Goal: Information Seeking & Learning: Learn about a topic

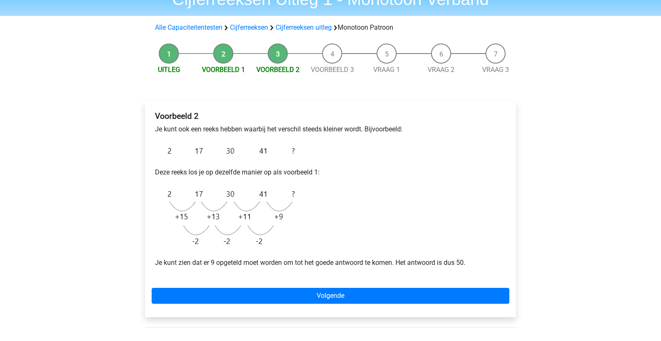
scroll to position [50, 0]
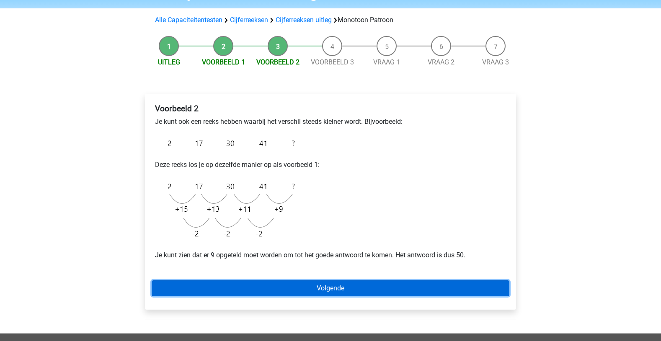
click at [346, 290] on link "Volgende" at bounding box center [331, 289] width 358 height 16
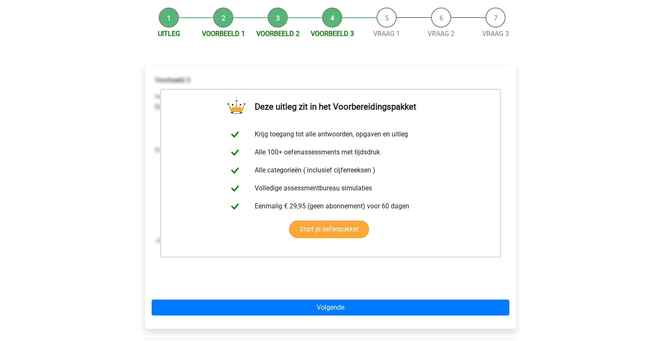
scroll to position [111, 0]
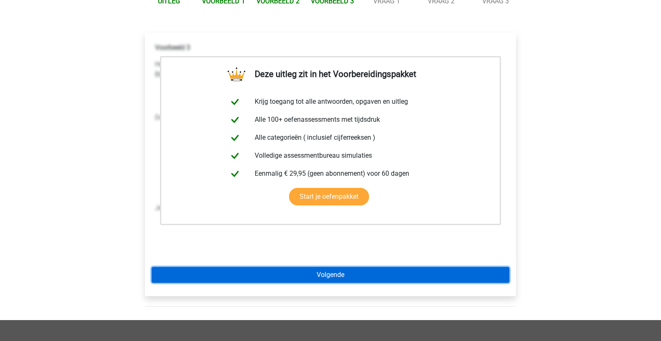
click at [334, 273] on link "Volgende" at bounding box center [331, 275] width 358 height 16
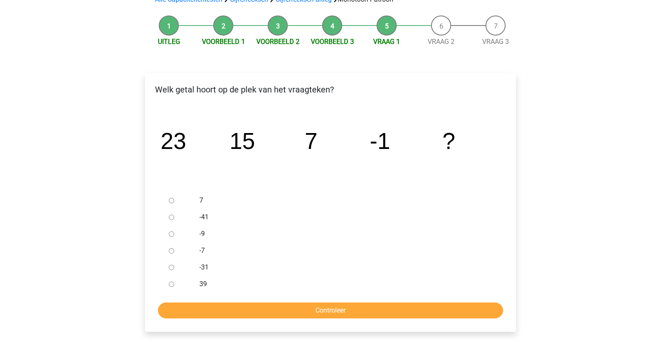
scroll to position [84, 0]
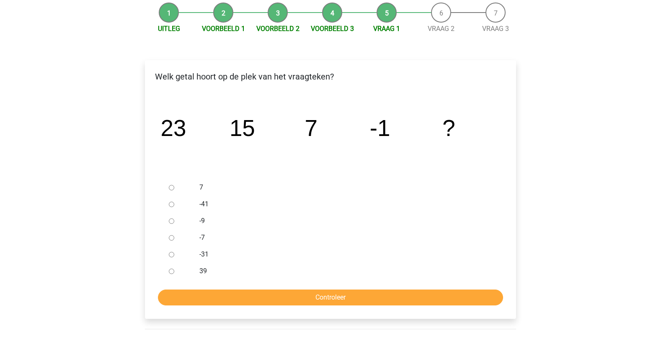
click at [171, 223] on input "-9" at bounding box center [171, 221] width 5 height 5
radio input "true"
click at [323, 298] on input "Controleer" at bounding box center [330, 298] width 345 height 16
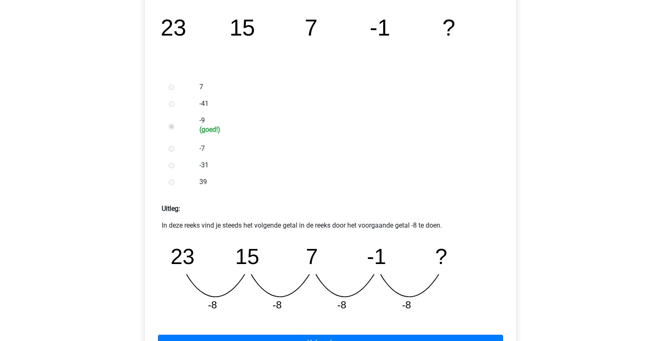
scroll to position [201, 0]
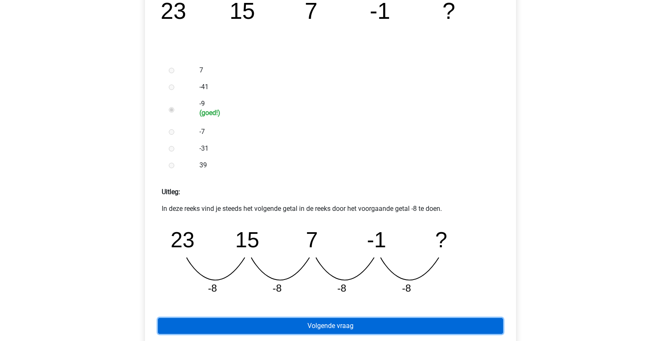
click at [321, 328] on link "Volgende vraag" at bounding box center [330, 326] width 345 height 16
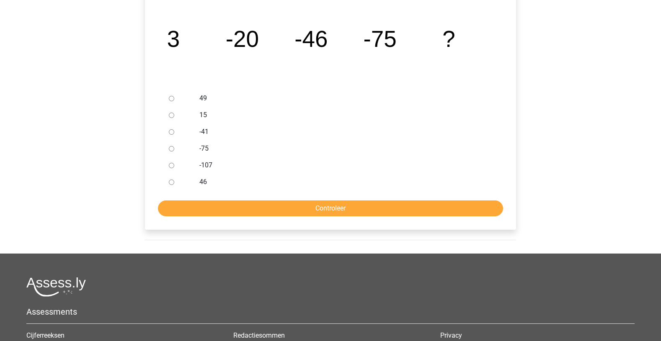
scroll to position [179, 0]
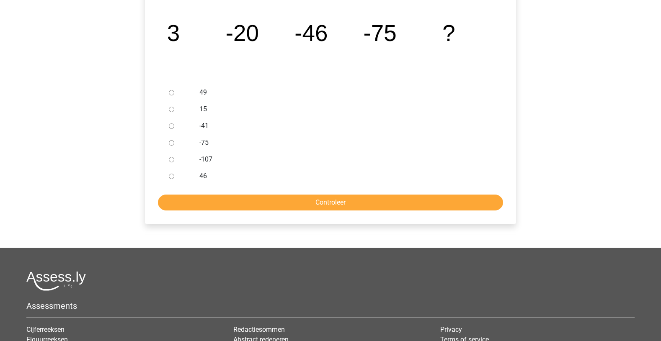
click at [172, 161] on input "-107" at bounding box center [171, 159] width 5 height 5
radio input "true"
click at [323, 204] on input "Controleer" at bounding box center [330, 203] width 345 height 16
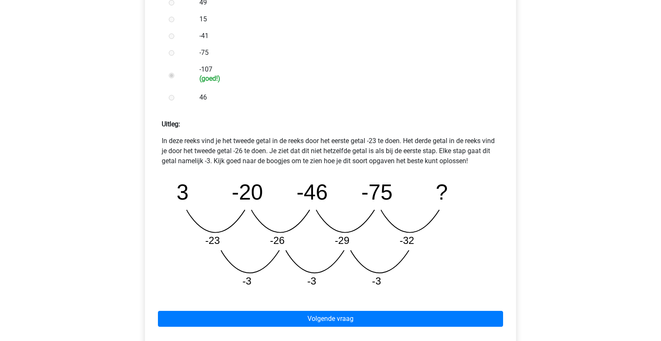
scroll to position [276, 0]
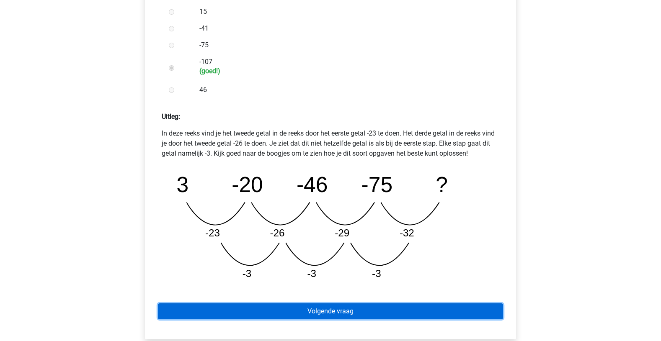
click at [333, 310] on link "Volgende vraag" at bounding box center [330, 312] width 345 height 16
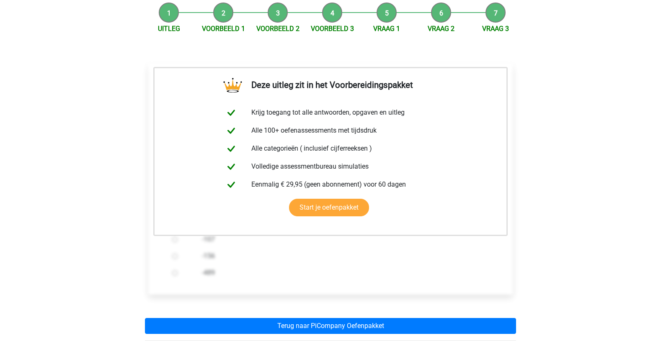
scroll to position [101, 0]
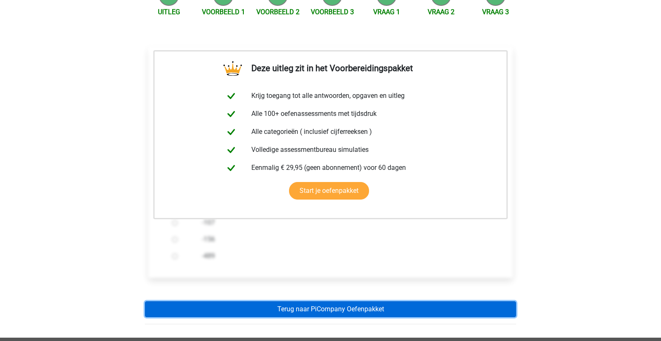
click at [311, 315] on link "Terug naar PiCompany Oefenpakket" at bounding box center [330, 310] width 371 height 16
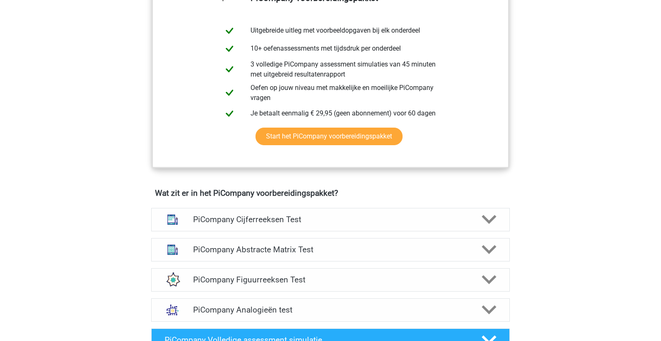
scroll to position [374, 0]
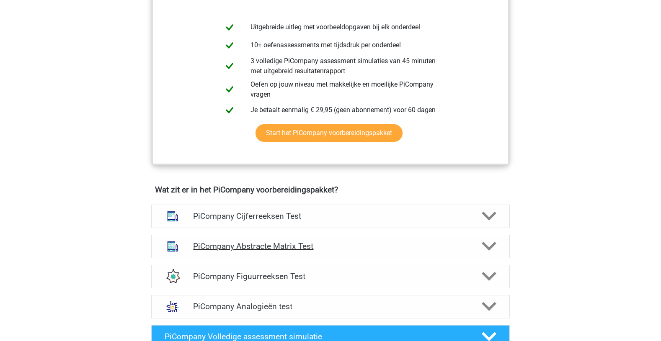
click at [295, 251] on h4 "PiCompany Abstracte Matrix Test" at bounding box center [330, 247] width 274 height 10
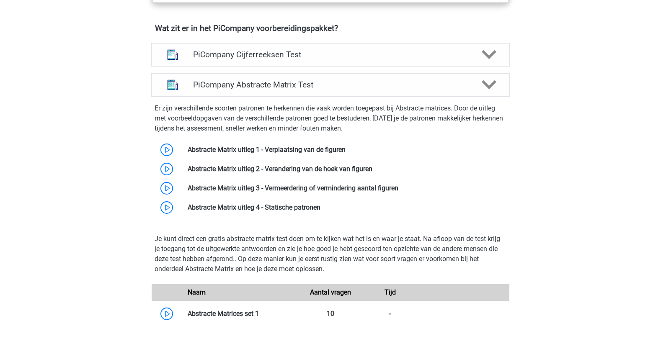
scroll to position [553, 0]
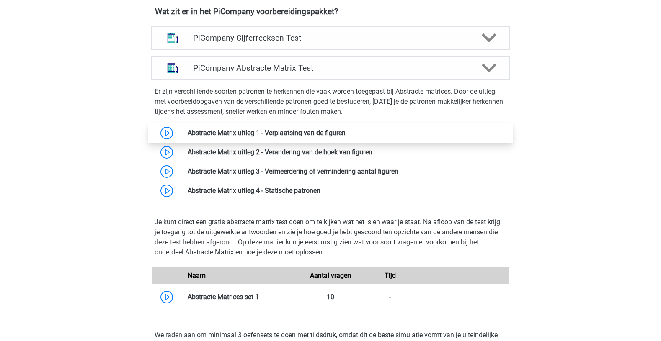
click at [346, 137] on link at bounding box center [346, 133] width 0 height 8
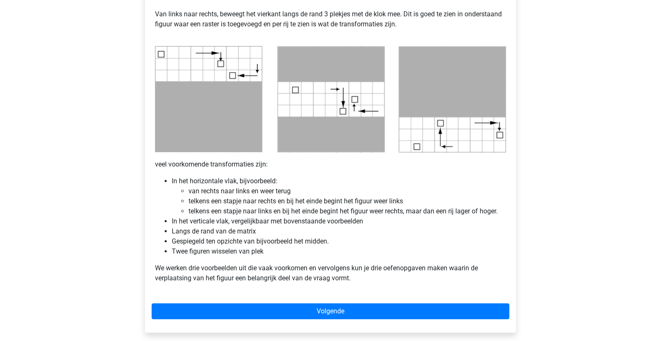
scroll to position [402, 0]
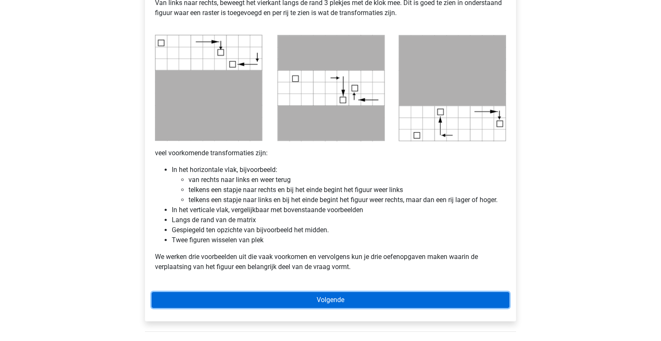
click at [372, 303] on link "Volgende" at bounding box center [331, 300] width 358 height 16
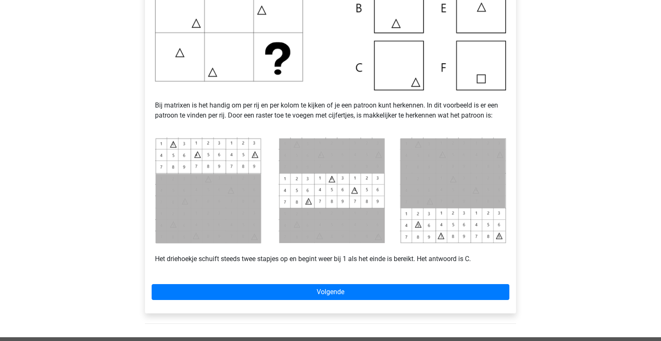
scroll to position [285, 0]
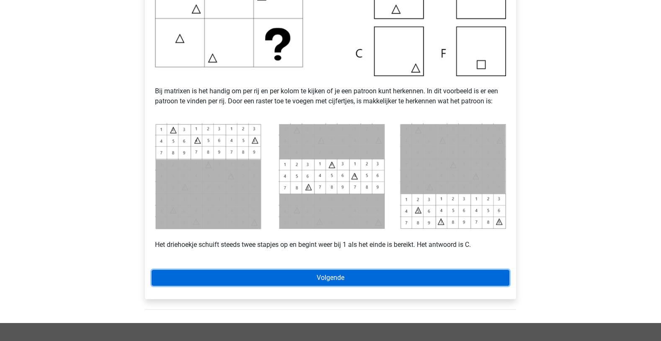
click at [323, 276] on link "Volgende" at bounding box center [331, 278] width 358 height 16
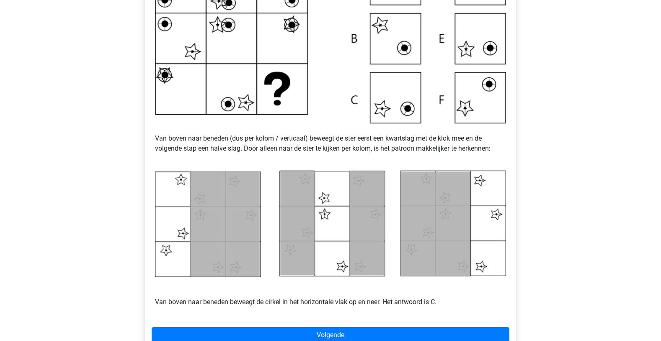
scroll to position [251, 0]
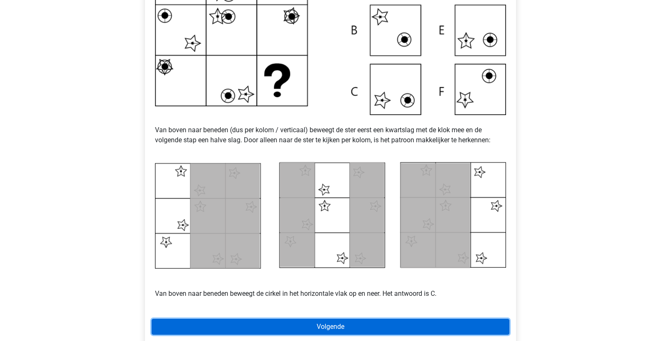
click at [297, 326] on link "Volgende" at bounding box center [331, 327] width 358 height 16
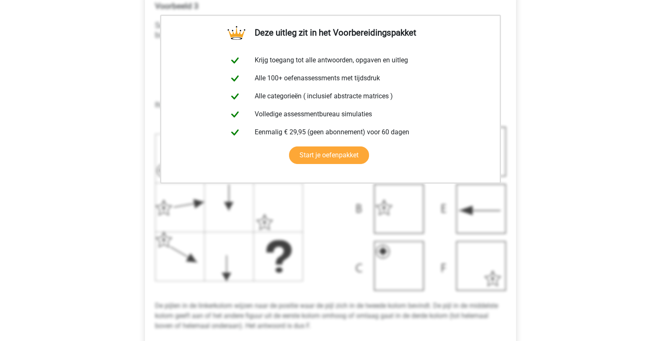
scroll to position [246, 0]
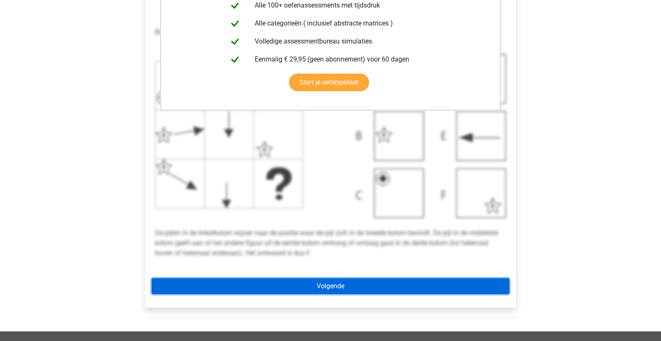
click at [377, 291] on link "Volgende" at bounding box center [331, 287] width 358 height 16
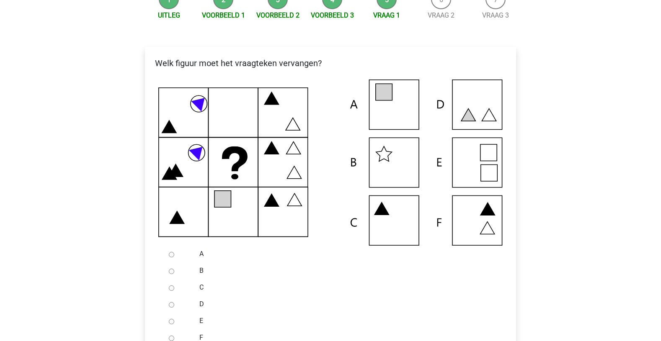
scroll to position [134, 0]
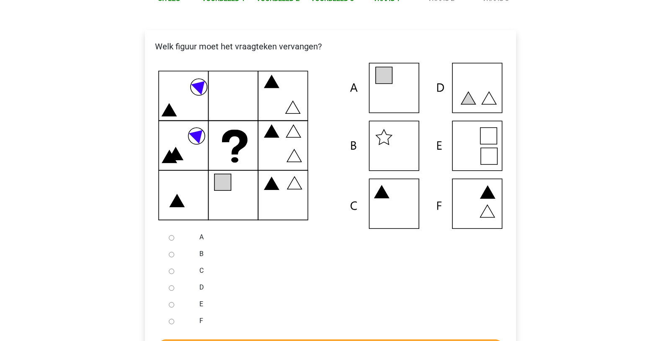
click at [171, 321] on input "F" at bounding box center [171, 321] width 5 height 5
radio input "true"
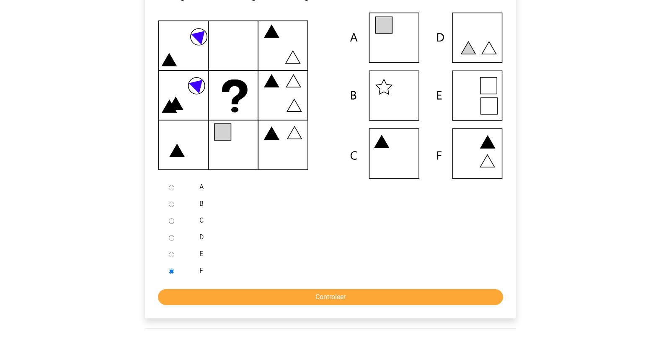
scroll to position [201, 0]
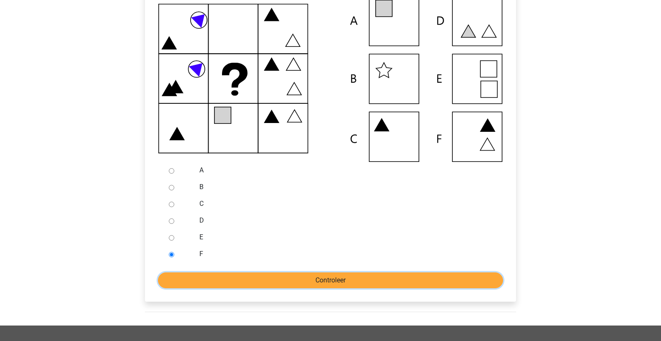
click at [302, 281] on input "Controleer" at bounding box center [330, 281] width 345 height 16
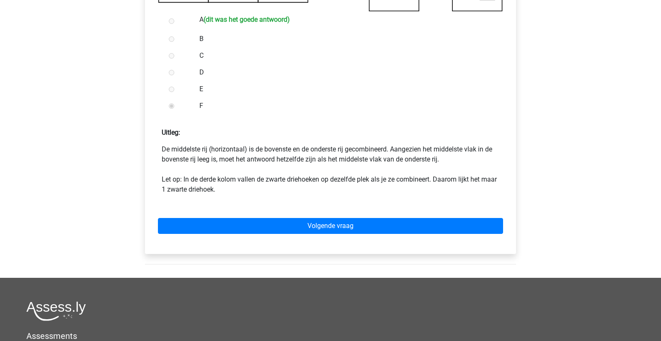
scroll to position [385, 0]
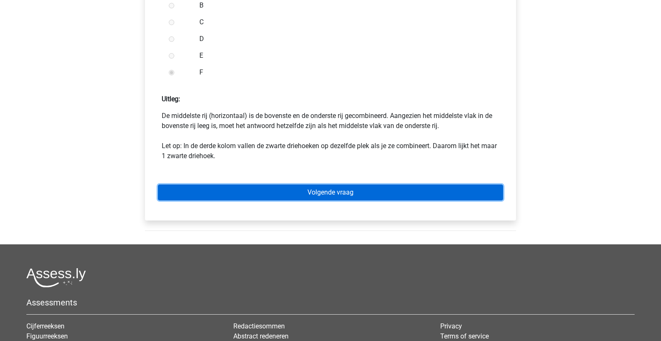
click at [404, 190] on link "Volgende vraag" at bounding box center [330, 193] width 345 height 16
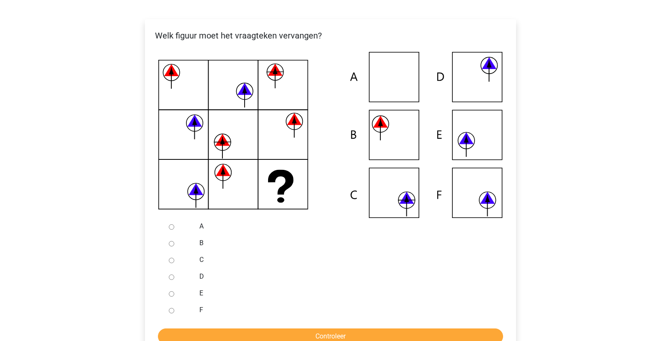
scroll to position [151, 0]
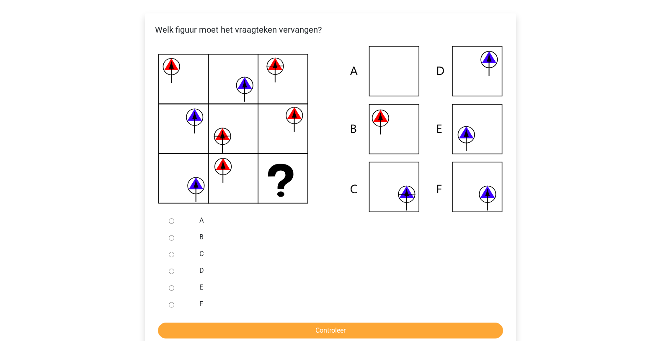
click at [406, 199] on icon at bounding box center [330, 129] width 344 height 166
click at [169, 253] on input "C" at bounding box center [171, 254] width 5 height 5
radio input "true"
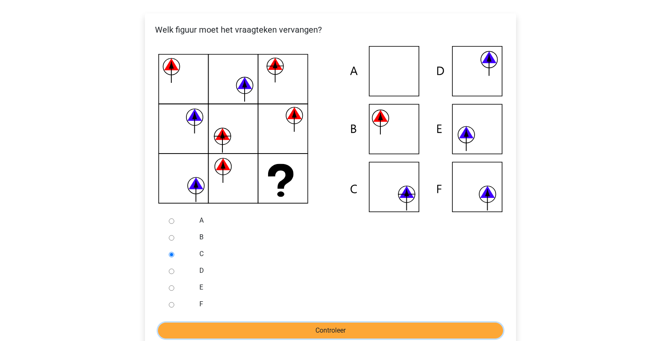
click at [313, 329] on input "Controleer" at bounding box center [330, 331] width 345 height 16
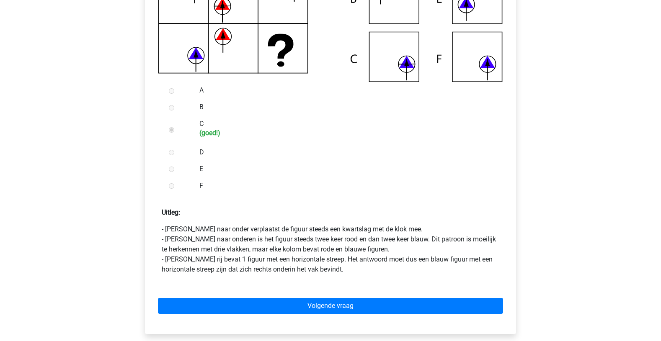
scroll to position [284, 0]
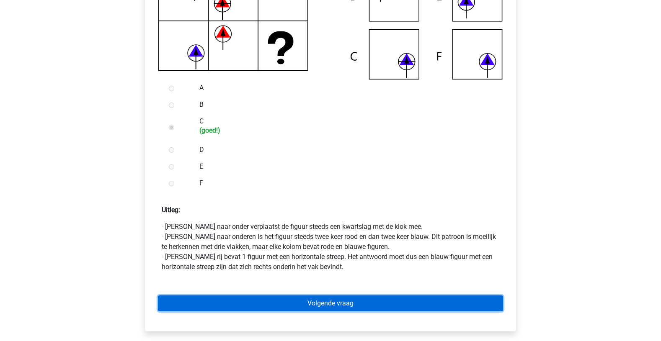
click at [423, 304] on link "Volgende vraag" at bounding box center [330, 304] width 345 height 16
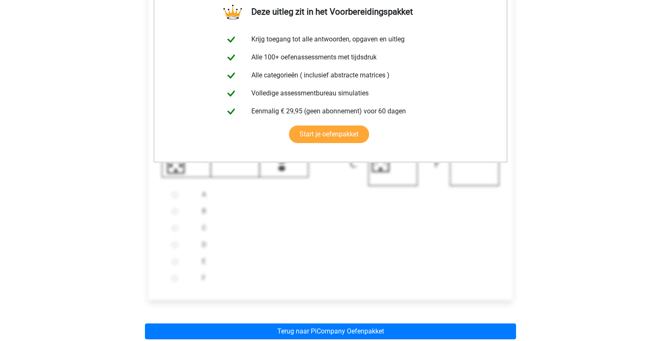
scroll to position [190, 0]
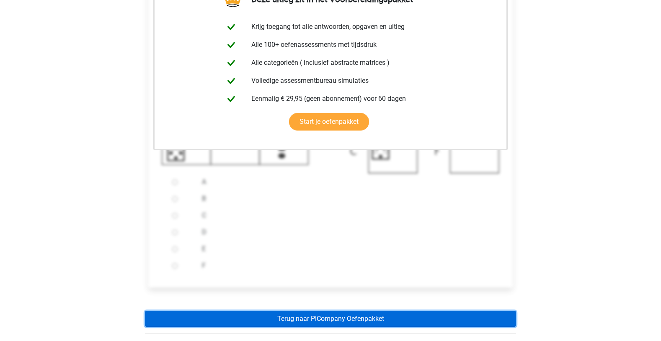
click at [403, 323] on link "Terug naar PiCompany Oefenpakket" at bounding box center [330, 319] width 371 height 16
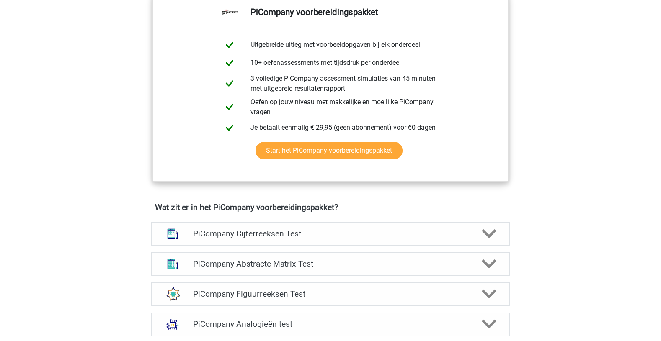
scroll to position [363, 0]
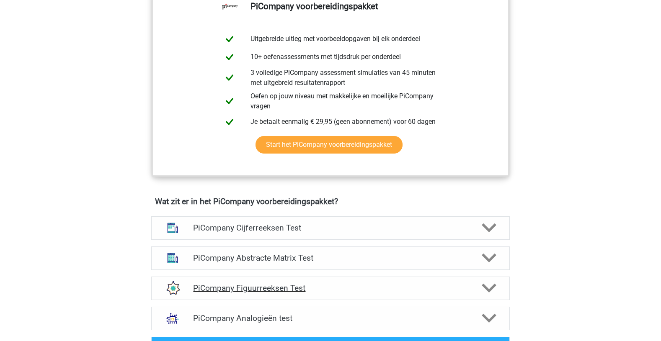
click at [281, 293] on h4 "PiCompany Figuurreeksen Test" at bounding box center [330, 289] width 274 height 10
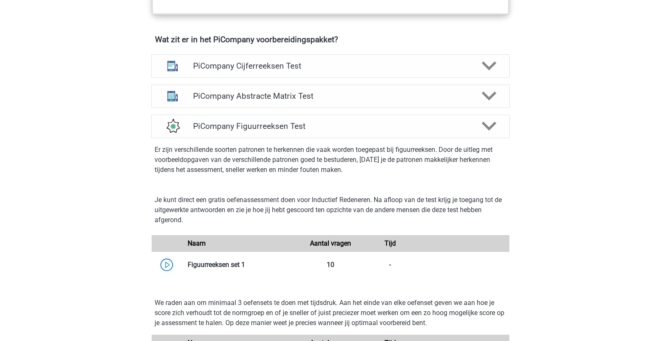
scroll to position [542, 0]
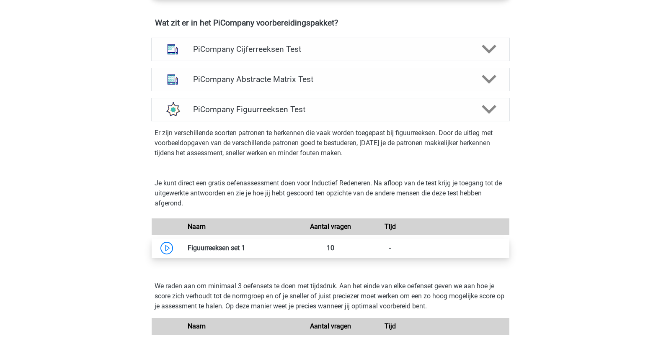
click at [245, 252] on link at bounding box center [245, 248] width 0 height 8
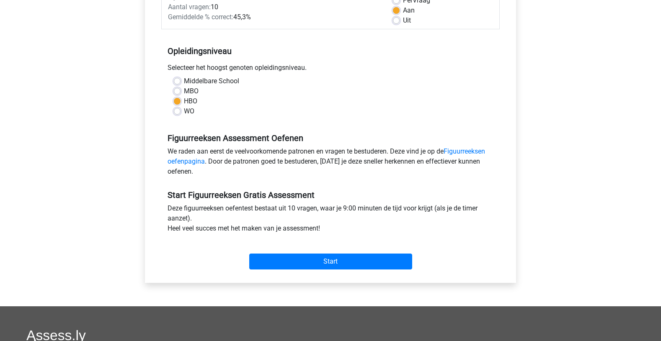
scroll to position [151, 0]
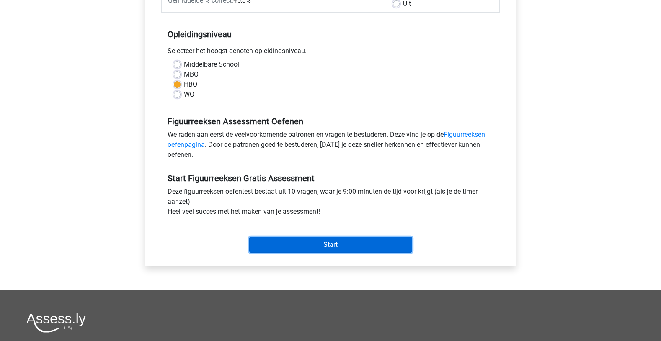
click at [348, 246] on input "Start" at bounding box center [330, 245] width 163 height 16
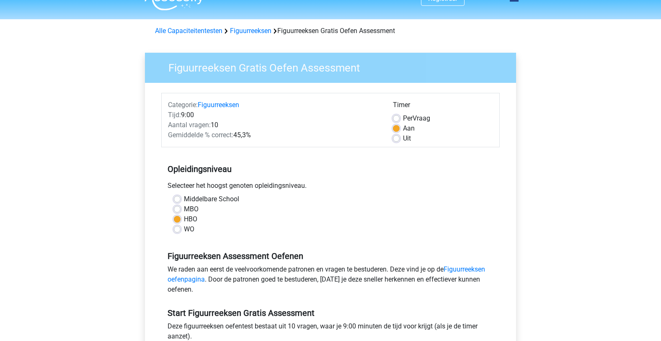
scroll to position [0, 0]
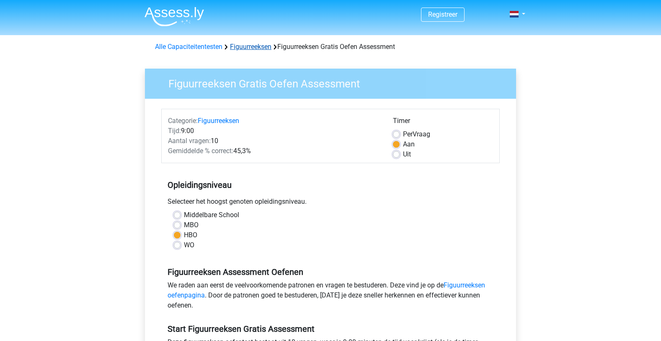
click at [253, 46] on link "Figuurreeksen" at bounding box center [250, 47] width 41 height 8
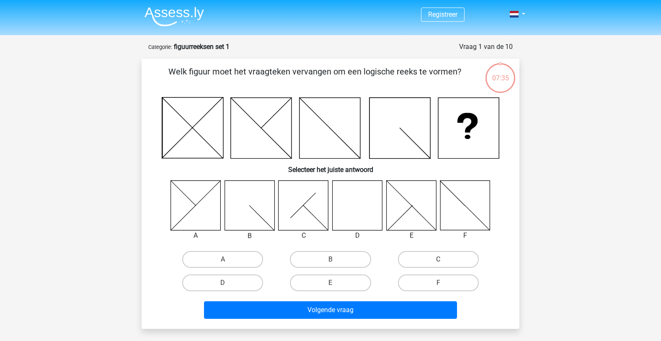
click at [369, 212] on icon at bounding box center [358, 206] width 50 height 50
click at [217, 280] on label "D" at bounding box center [222, 283] width 81 height 17
click at [223, 283] on input "D" at bounding box center [225, 285] width 5 height 5
radio input "true"
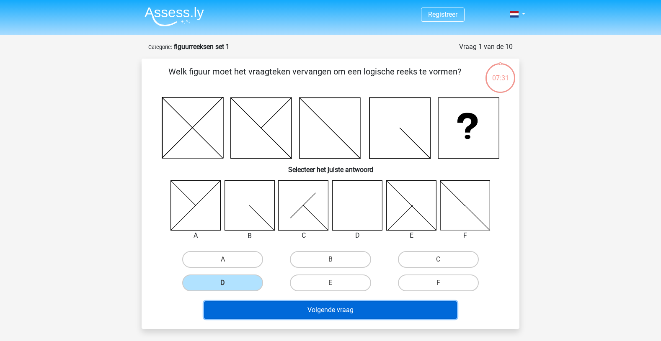
click at [326, 309] on button "Volgende vraag" at bounding box center [330, 311] width 253 height 18
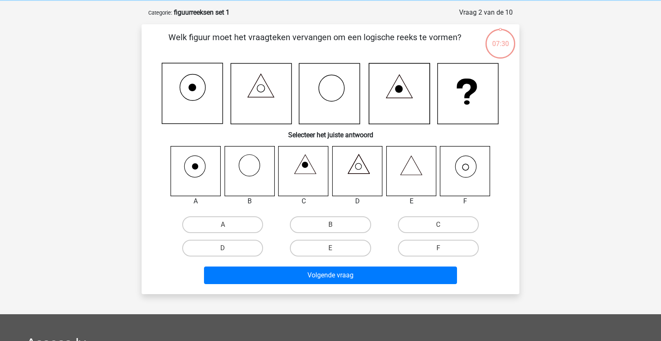
scroll to position [42, 0]
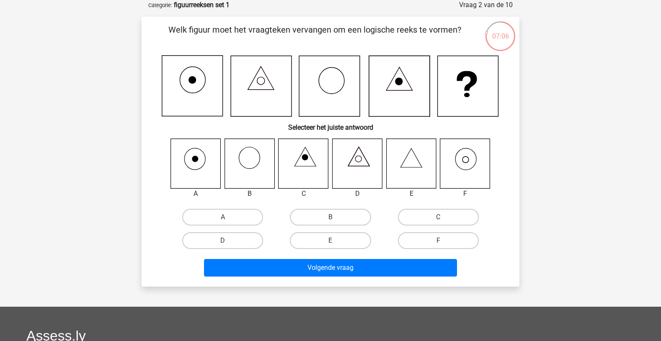
click at [441, 243] on input "F" at bounding box center [440, 243] width 5 height 5
radio input "true"
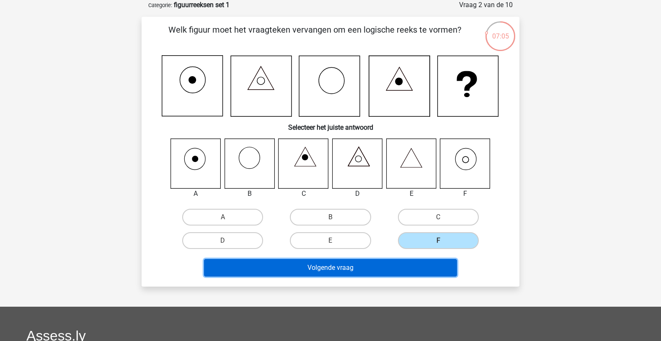
click at [371, 269] on button "Volgende vraag" at bounding box center [330, 268] width 253 height 18
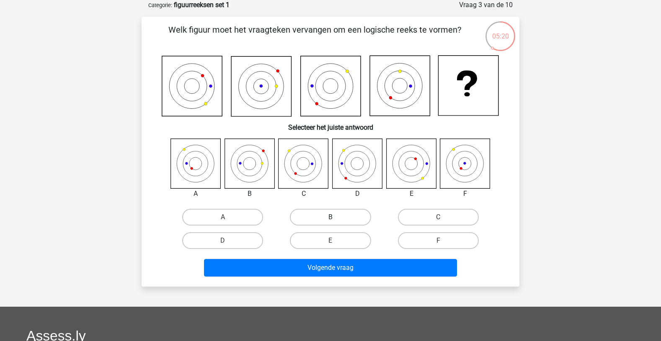
click at [350, 213] on label "B" at bounding box center [330, 217] width 81 height 17
click at [336, 217] on input "B" at bounding box center [333, 219] width 5 height 5
radio input "true"
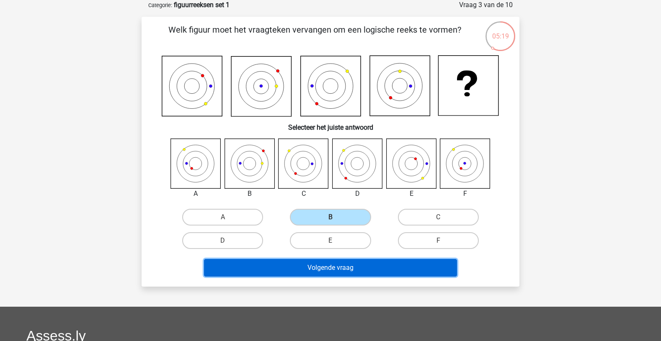
click at [348, 269] on button "Volgende vraag" at bounding box center [330, 268] width 253 height 18
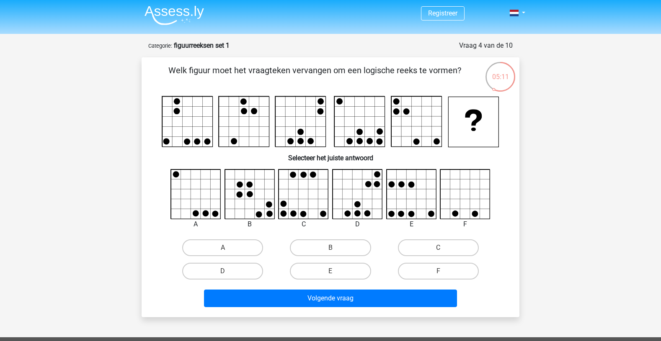
scroll to position [0, 0]
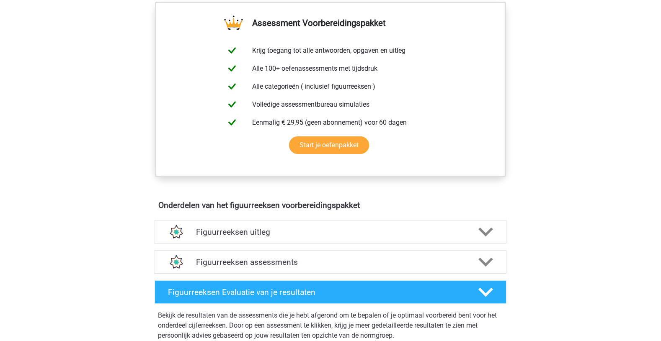
scroll to position [341, 0]
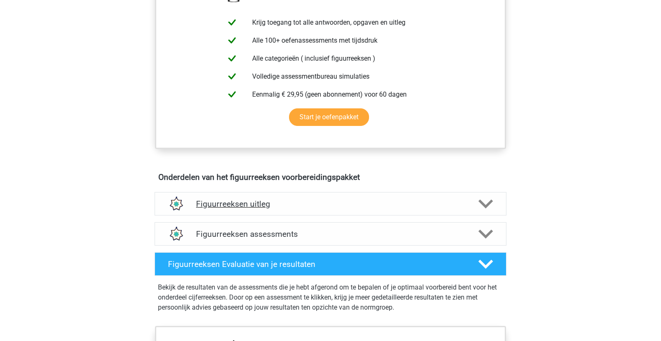
click at [244, 206] on h4 "Figuurreeksen uitleg" at bounding box center [330, 204] width 269 height 10
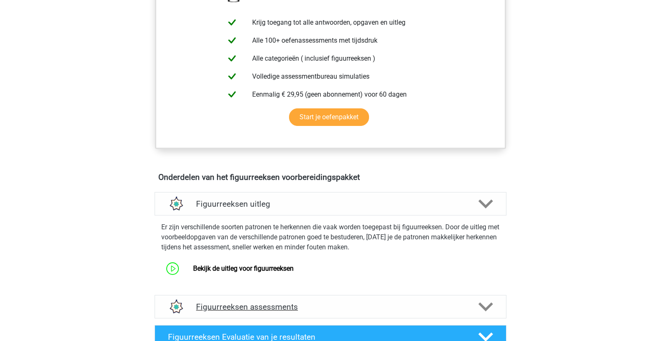
click at [258, 310] on h4 "Figuurreeksen assessments" at bounding box center [330, 307] width 269 height 10
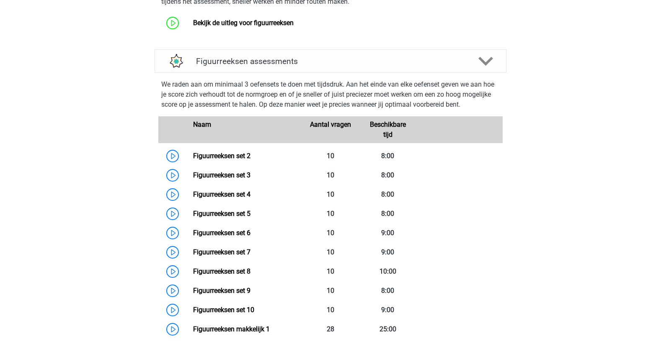
scroll to position [598, 0]
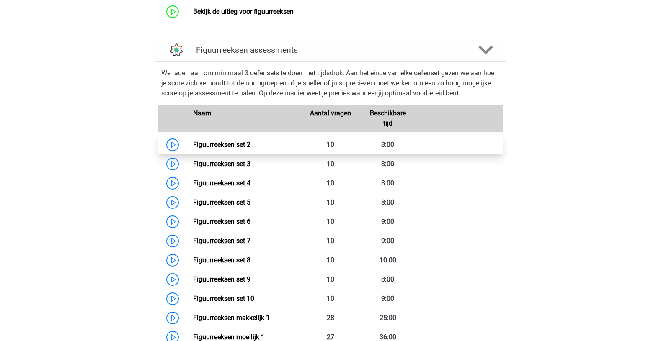
click at [227, 146] on link "Figuurreeksen set 2" at bounding box center [221, 145] width 57 height 8
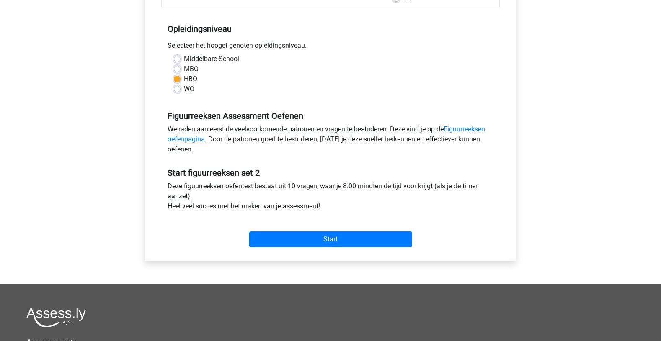
scroll to position [196, 0]
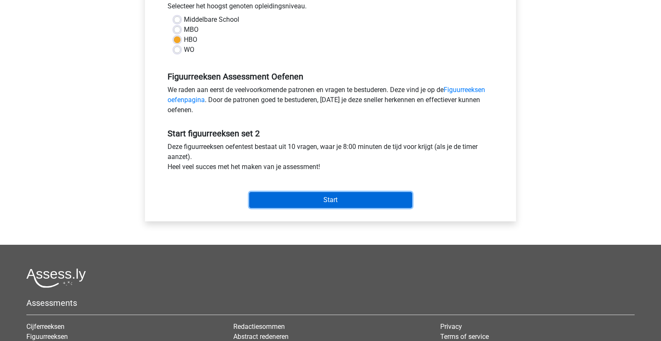
click at [292, 200] on input "Start" at bounding box center [330, 200] width 163 height 16
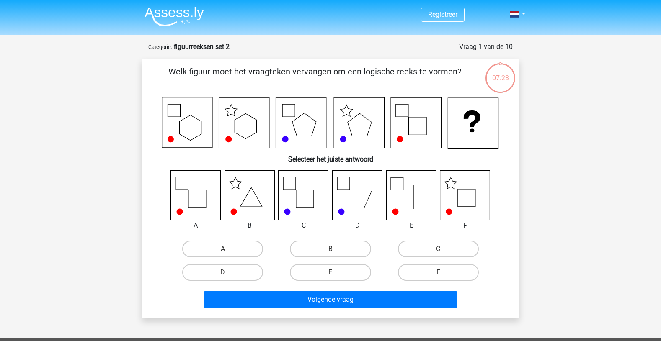
click at [464, 207] on icon at bounding box center [467, 198] width 18 height 18
click at [440, 277] on input "F" at bounding box center [440, 275] width 5 height 5
radio input "true"
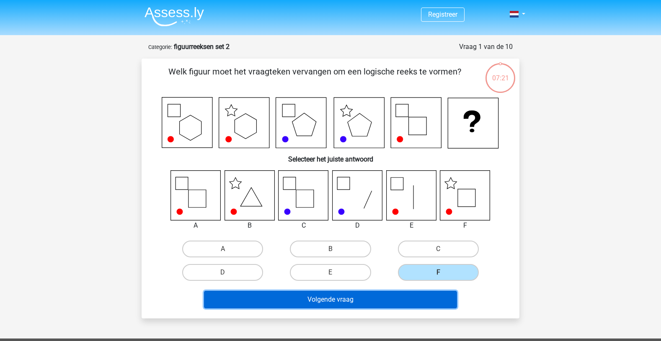
click at [349, 305] on button "Volgende vraag" at bounding box center [330, 300] width 253 height 18
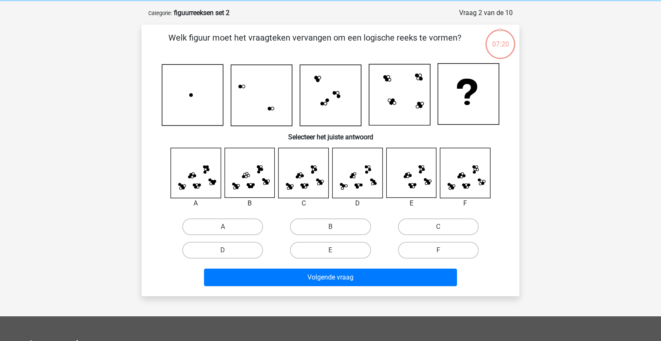
scroll to position [42, 0]
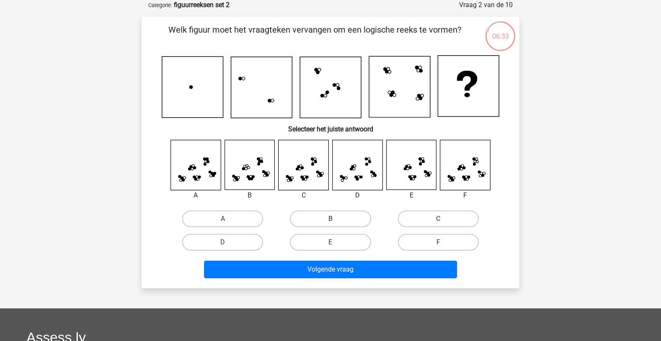
click at [347, 218] on label "B" at bounding box center [330, 219] width 81 height 17
click at [336, 219] on input "B" at bounding box center [333, 221] width 5 height 5
radio input "true"
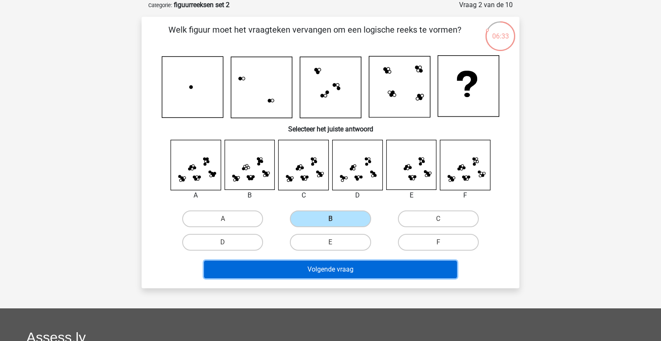
click at [338, 268] on button "Volgende vraag" at bounding box center [330, 270] width 253 height 18
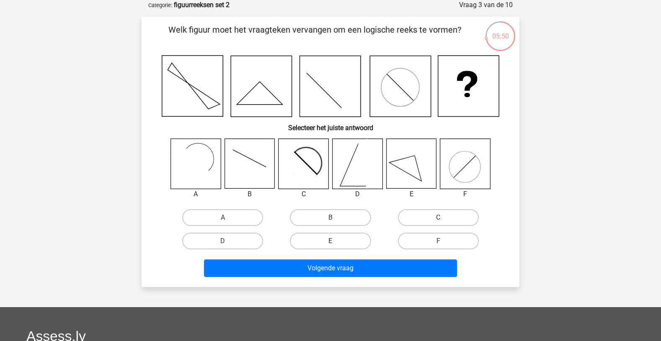
click at [345, 240] on label "E" at bounding box center [330, 241] width 81 height 17
click at [336, 241] on input "E" at bounding box center [333, 243] width 5 height 5
radio input "true"
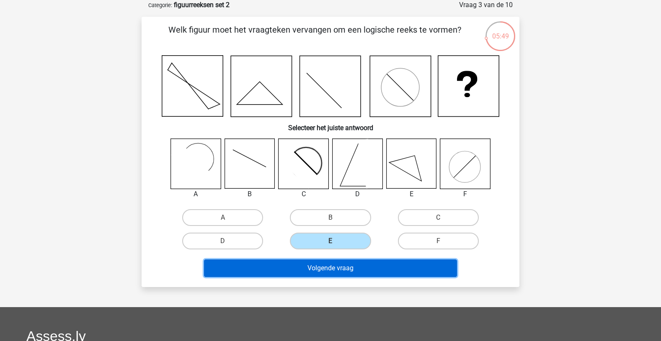
click at [347, 265] on button "Volgende vraag" at bounding box center [330, 269] width 253 height 18
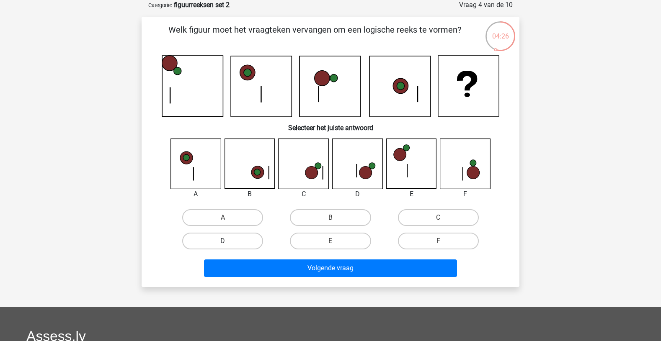
click at [248, 240] on label "D" at bounding box center [222, 241] width 81 height 17
click at [228, 241] on input "D" at bounding box center [225, 243] width 5 height 5
radio input "true"
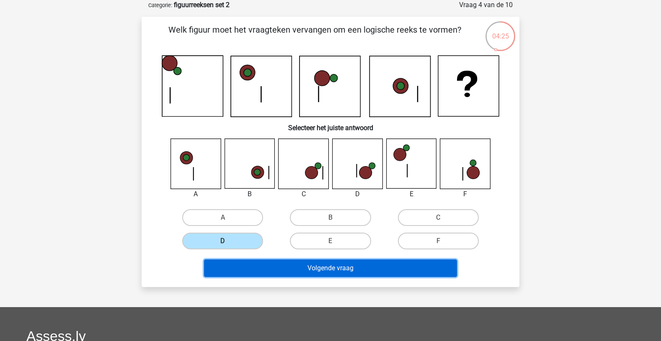
click at [316, 269] on button "Volgende vraag" at bounding box center [330, 269] width 253 height 18
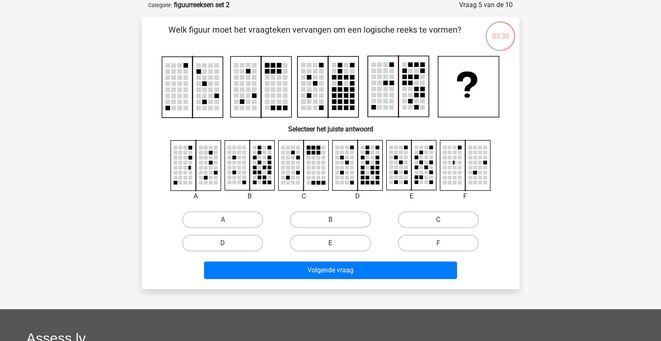
click at [326, 247] on label "E" at bounding box center [330, 243] width 81 height 17
click at [331, 247] on input "E" at bounding box center [333, 245] width 5 height 5
radio input "true"
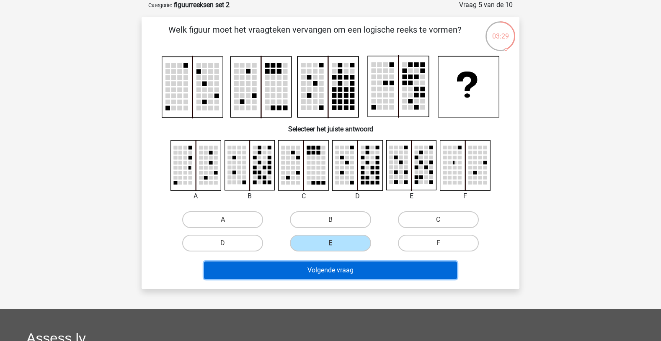
click at [334, 271] on button "Volgende vraag" at bounding box center [330, 271] width 253 height 18
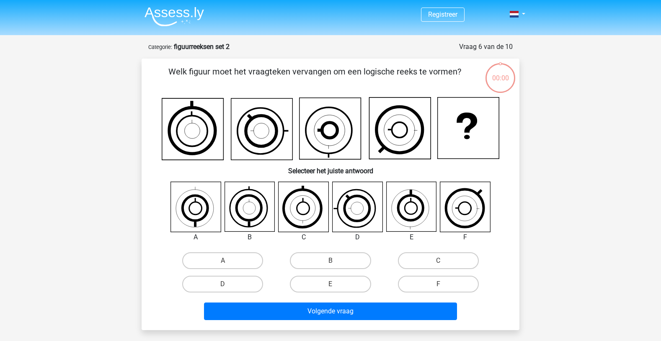
scroll to position [42, 0]
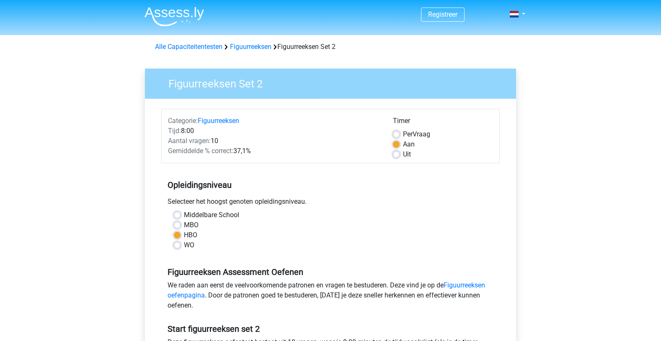
scroll to position [196, 0]
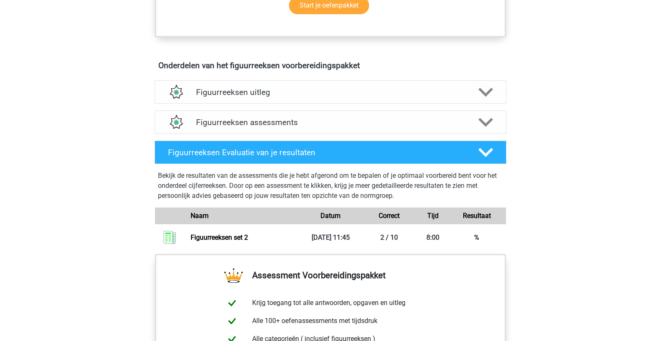
scroll to position [336, 0]
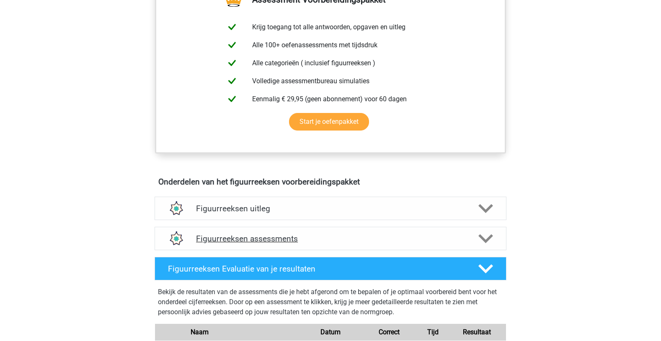
click at [275, 238] on h4 "Figuurreeksen assessments" at bounding box center [330, 239] width 269 height 10
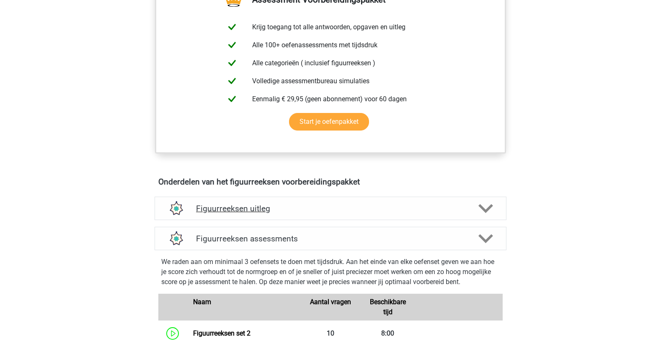
click at [256, 209] on h4 "Figuurreeksen uitleg" at bounding box center [330, 209] width 269 height 10
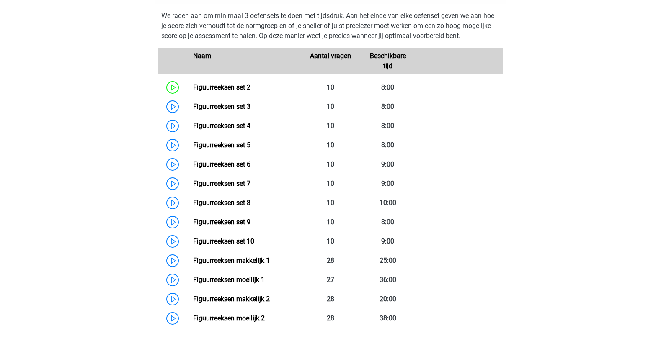
scroll to position [667, 0]
